Goal: Task Accomplishment & Management: Manage account settings

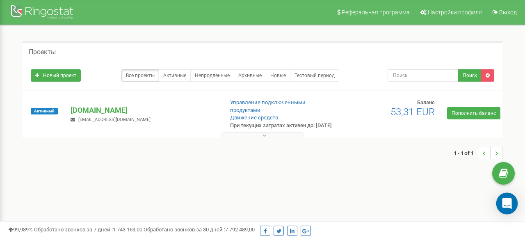
click at [504, 205] on icon "Open Intercom Messenger" at bounding box center [506, 203] width 9 height 11
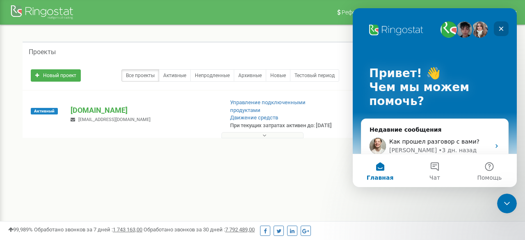
click at [500, 28] on icon "Закрыть" at bounding box center [501, 28] width 7 height 7
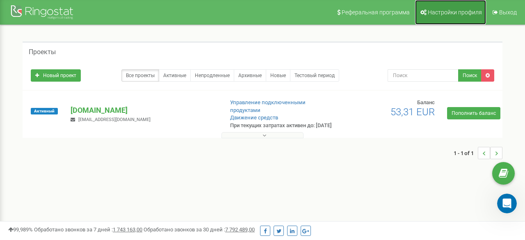
click at [460, 11] on span "Настройки профиля" at bounding box center [455, 12] width 54 height 7
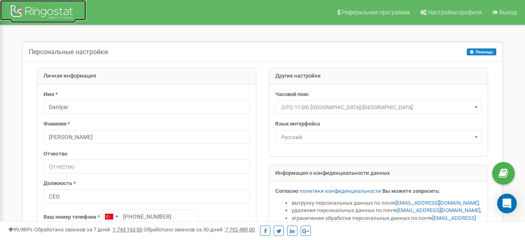
click at [54, 10] on div at bounding box center [43, 13] width 66 height 20
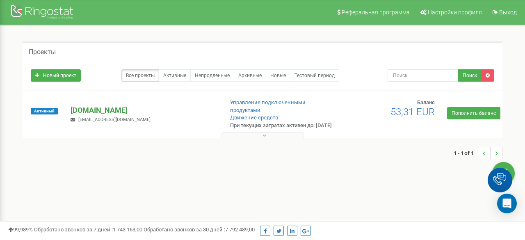
click at [89, 108] on p "[DOMAIN_NAME]" at bounding box center [144, 110] width 146 height 11
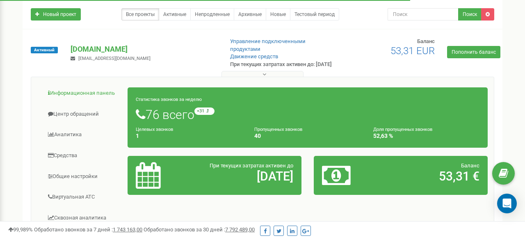
scroll to position [65, 0]
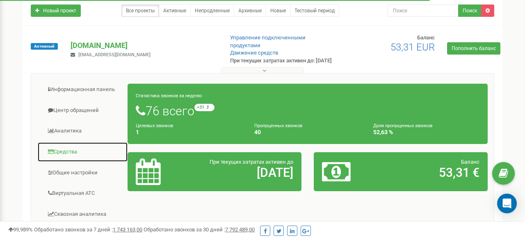
click at [100, 151] on link "Средства" at bounding box center [82, 152] width 91 height 20
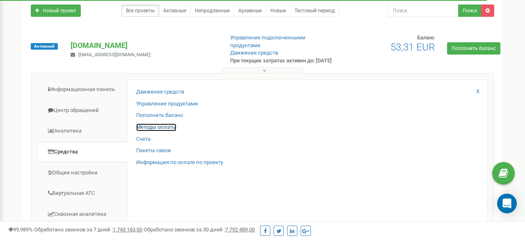
click at [165, 128] on link "Методы оплаты" at bounding box center [156, 127] width 40 height 8
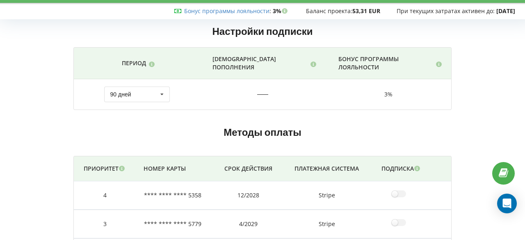
scroll to position [21, 0]
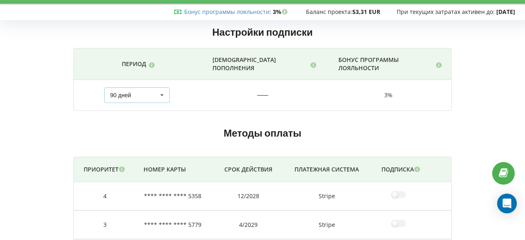
click at [163, 96] on icon at bounding box center [162, 95] width 12 height 15
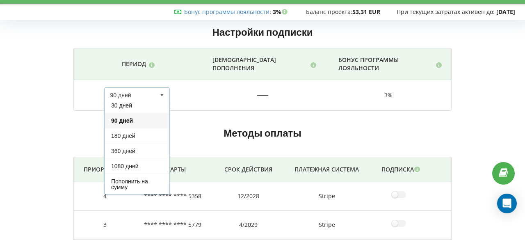
click at [212, 109] on td "50 EUR" at bounding box center [263, 95] width 126 height 30
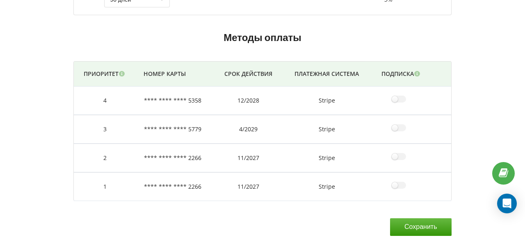
scroll to position [0, 0]
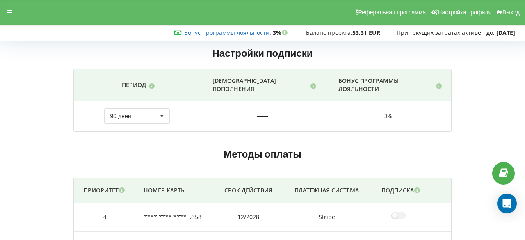
click at [212, 33] on link "Бонус программы лояльности" at bounding box center [226, 33] width 85 height 8
click at [9, 13] on icon at bounding box center [9, 12] width 5 height 6
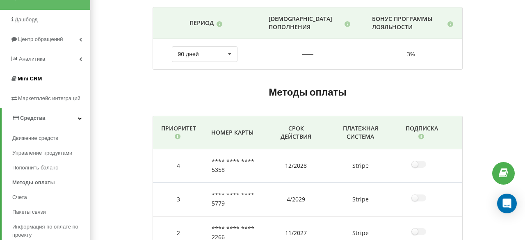
scroll to position [63, 0]
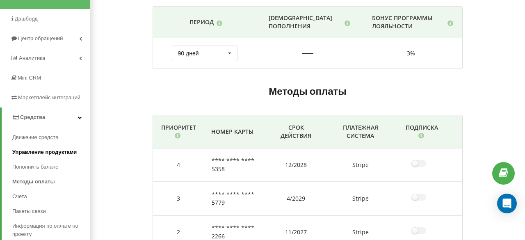
click at [46, 154] on span "Управление продуктами" at bounding box center [44, 152] width 64 height 8
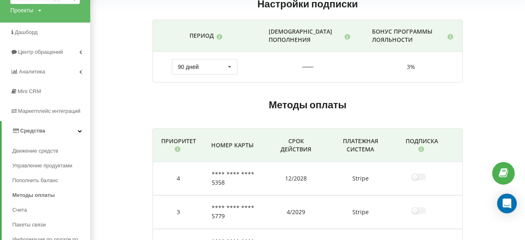
scroll to position [148, 0]
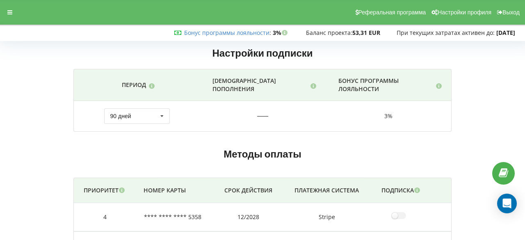
click at [483, 103] on div "Настройки подписки Период Сумма пополнения Бонус программы лояльности" at bounding box center [262, 198] width 519 height 320
click at [8, 13] on icon at bounding box center [9, 12] width 5 height 6
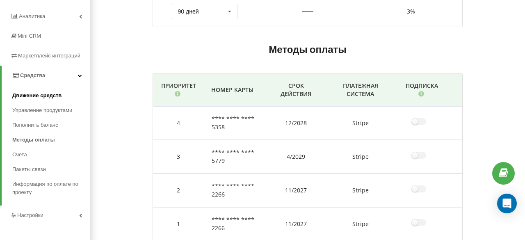
scroll to position [103, 0]
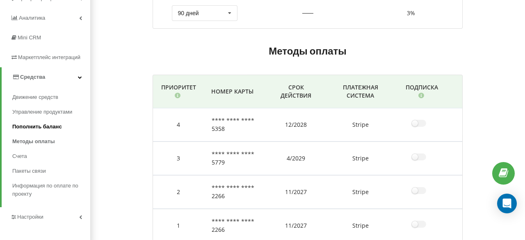
click at [56, 125] on span "Пополнить баланс" at bounding box center [37, 127] width 50 height 8
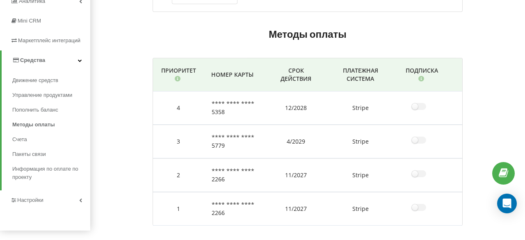
scroll to position [115, 0]
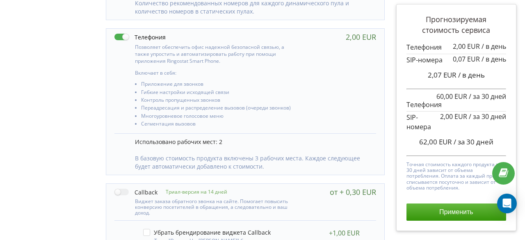
scroll to position [374, 0]
click at [125, 37] on label at bounding box center [139, 36] width 51 height 9
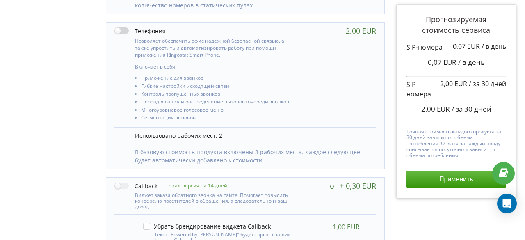
scroll to position [383, 0]
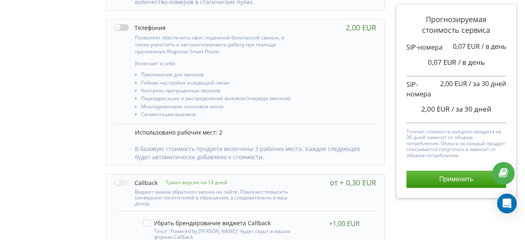
click at [124, 27] on label at bounding box center [139, 27] width 51 height 9
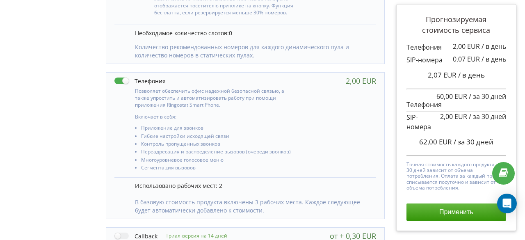
scroll to position [328, 0]
click at [118, 82] on label at bounding box center [139, 82] width 51 height 9
checkbox input "false"
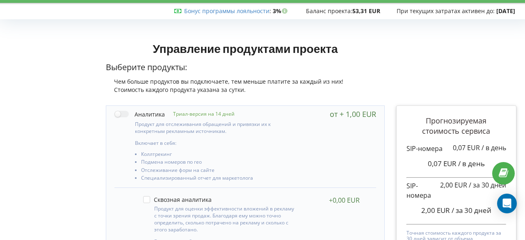
scroll to position [0, 0]
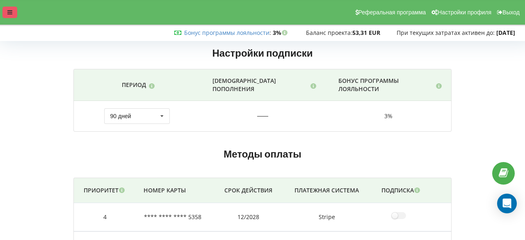
click at [12, 12] on icon at bounding box center [9, 12] width 5 height 6
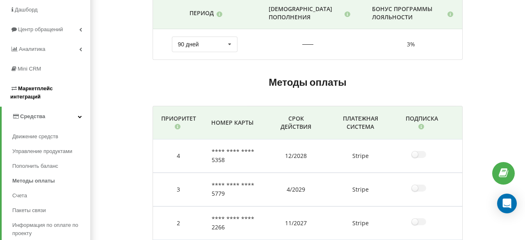
scroll to position [72, 0]
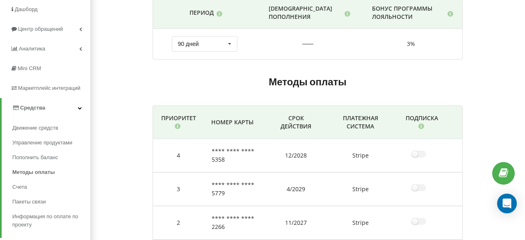
click at [68, 107] on link "Средства" at bounding box center [46, 108] width 89 height 20
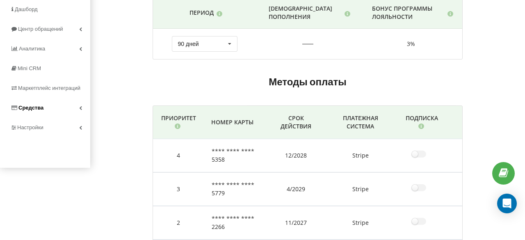
click at [68, 107] on link "Средства" at bounding box center [45, 108] width 90 height 20
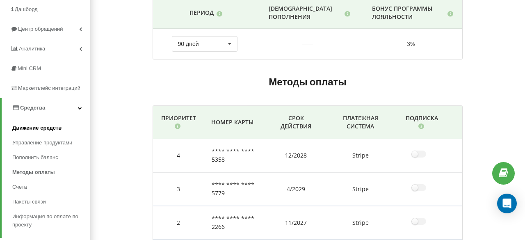
click at [50, 128] on span "Движение средств" at bounding box center [36, 128] width 49 height 8
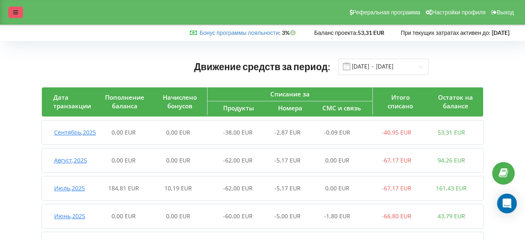
click at [15, 11] on icon at bounding box center [15, 12] width 5 height 6
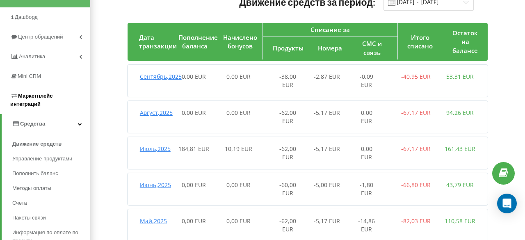
scroll to position [68, 0]
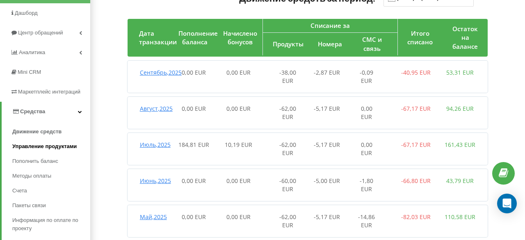
click at [46, 146] on span "Управление продуктами" at bounding box center [44, 146] width 64 height 8
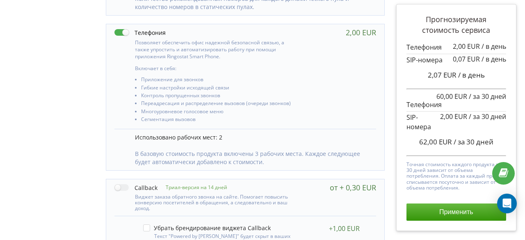
scroll to position [375, 0]
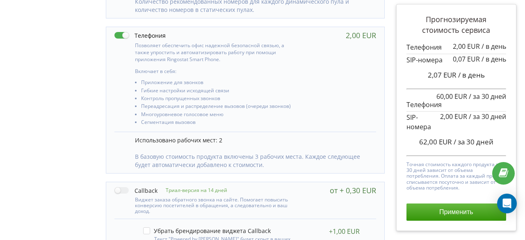
click at [120, 36] on label at bounding box center [139, 35] width 51 height 9
checkbox input "false"
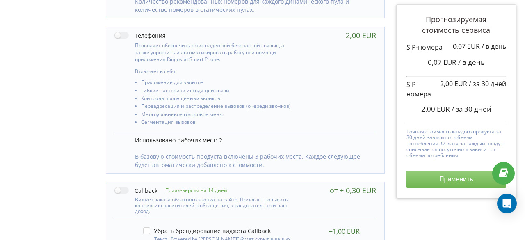
click at [438, 180] on button "Применить" at bounding box center [456, 179] width 100 height 17
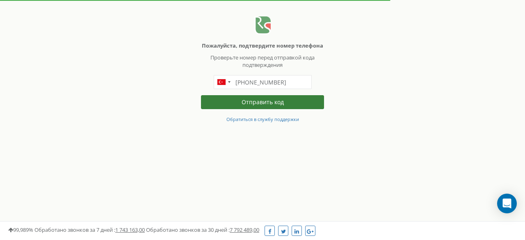
click at [231, 100] on button "Отправить код" at bounding box center [262, 102] width 123 height 14
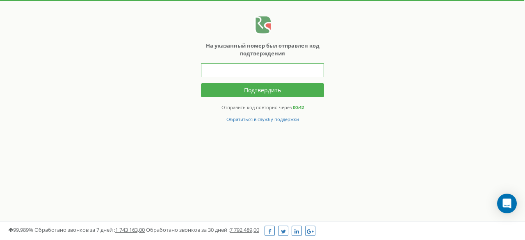
click at [226, 64] on input "text" at bounding box center [262, 70] width 123 height 14
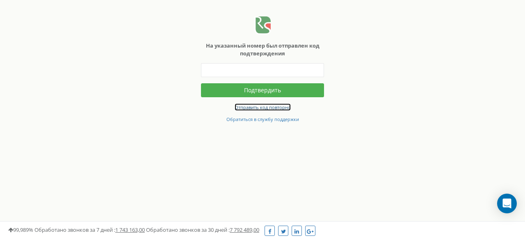
click at [269, 107] on small "Отправить код повторно" at bounding box center [263, 107] width 56 height 6
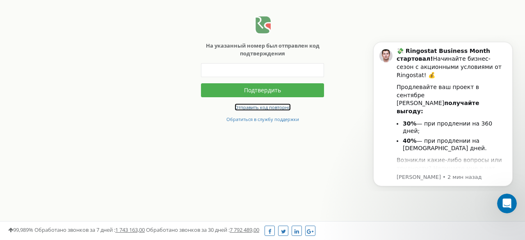
click at [262, 107] on small "Отправить код повторно" at bounding box center [263, 107] width 56 height 6
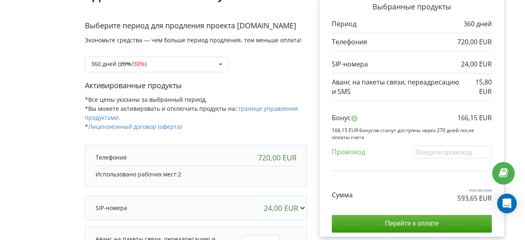
scroll to position [78, 0]
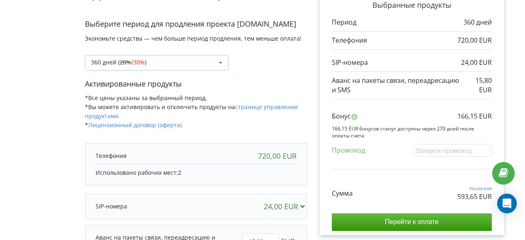
click at [211, 60] on div "360 дней ( 20% / 30% ) Пополнить баланс без периода 360 дней ( 20%" at bounding box center [157, 63] width 144 height 16
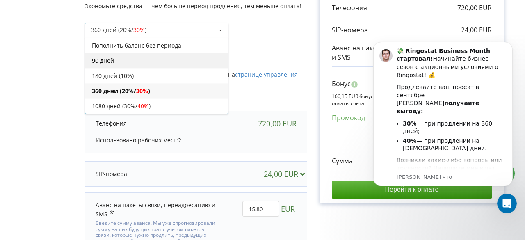
scroll to position [107, 0]
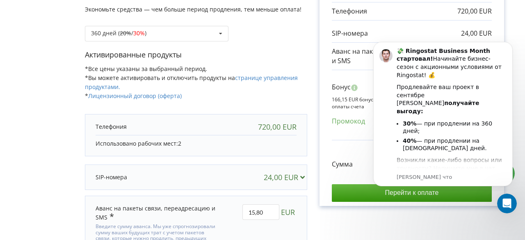
click at [68, 115] on form "Детали счета на оплату Выберите период для продления проекта insigma.estate Эко…" at bounding box center [263, 114] width 508 height 357
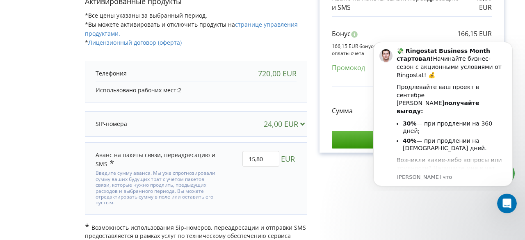
scroll to position [167, 0]
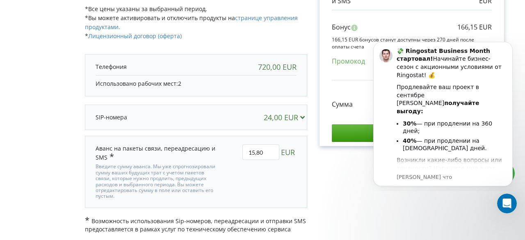
click at [302, 114] on icon at bounding box center [302, 116] width 9 height 7
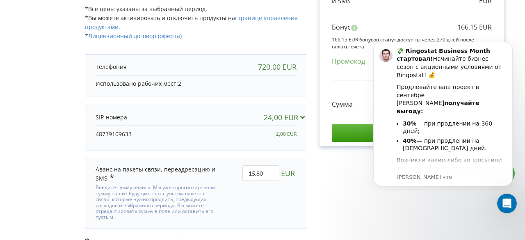
click at [303, 114] on icon at bounding box center [302, 116] width 9 height 7
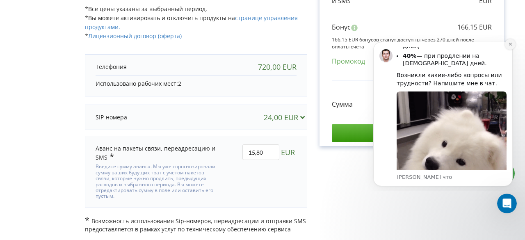
click at [511, 46] on icon "Dismiss notification" at bounding box center [510, 44] width 5 height 5
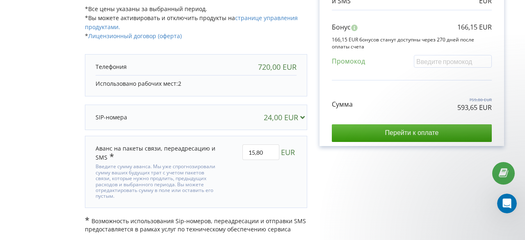
scroll to position [0, 0]
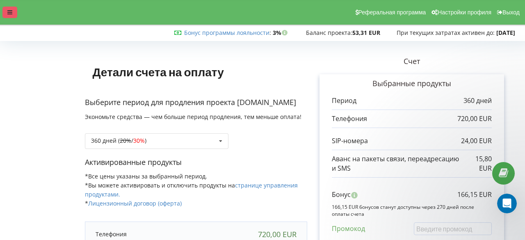
click at [6, 11] on div at bounding box center [9, 12] width 15 height 11
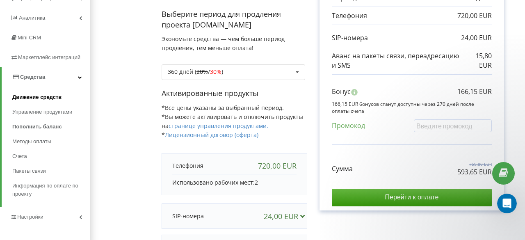
scroll to position [104, 0]
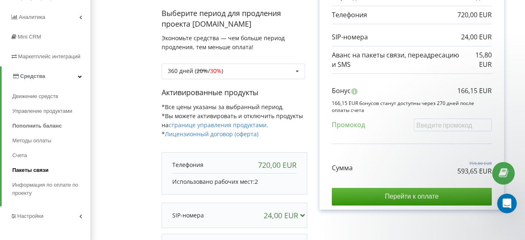
click at [56, 168] on link "Пакеты связи" at bounding box center [51, 170] width 78 height 15
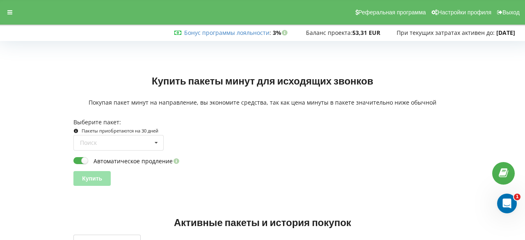
click at [80, 160] on label "Автоматическое продление" at bounding box center [126, 160] width 107 height 9
checkbox input "false"
click at [153, 142] on icon at bounding box center [156, 142] width 12 height 15
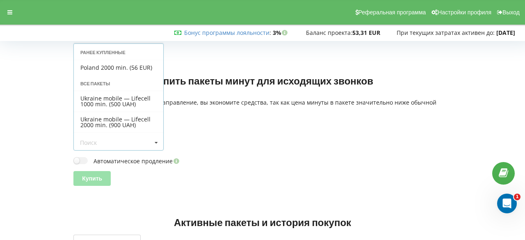
click at [44, 131] on div at bounding box center [35, 125] width 65 height 133
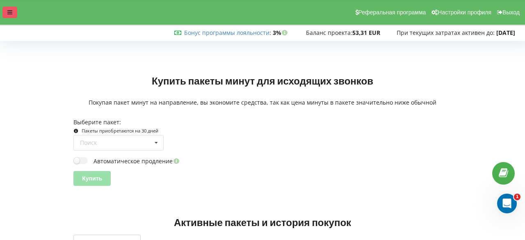
click at [12, 12] on icon at bounding box center [9, 12] width 5 height 6
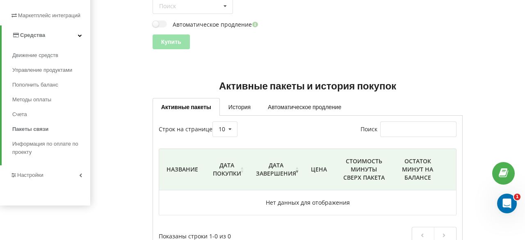
scroll to position [169, 0]
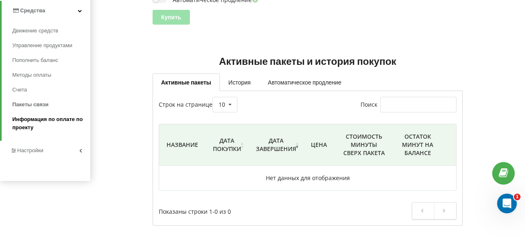
click at [37, 122] on span "Информация по оплате по проекту" at bounding box center [49, 123] width 74 height 16
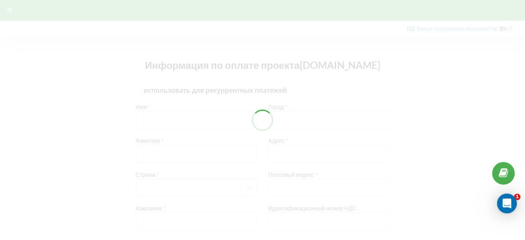
type input "+357"
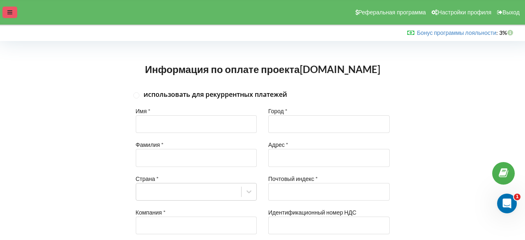
click at [13, 12] on div at bounding box center [9, 12] width 15 height 11
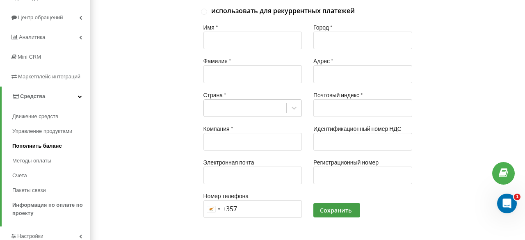
scroll to position [84, 0]
click at [47, 130] on span "Управление продуктами" at bounding box center [44, 131] width 64 height 8
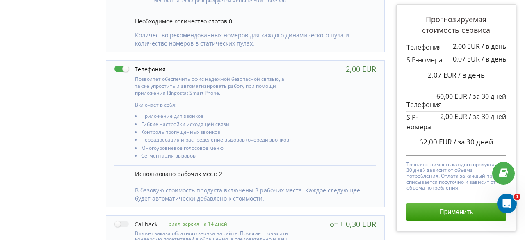
scroll to position [368, 0]
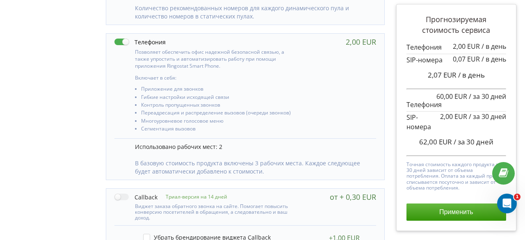
click at [120, 42] on label at bounding box center [139, 42] width 51 height 9
checkbox input "false"
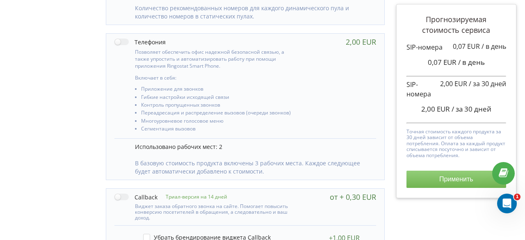
click at [445, 184] on button "Применить" at bounding box center [456, 179] width 100 height 17
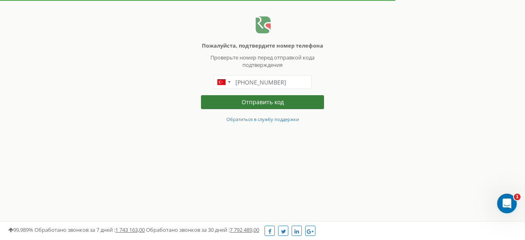
click at [246, 103] on button "Отправить код" at bounding box center [262, 102] width 123 height 14
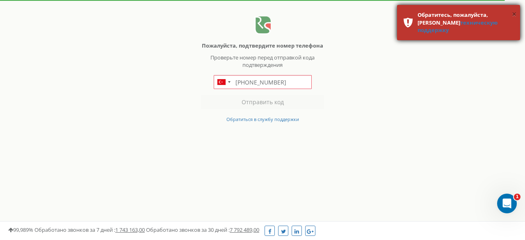
click at [516, 12] on button "×" at bounding box center [514, 15] width 5 height 12
